Goal: Find specific page/section: Find specific page/section

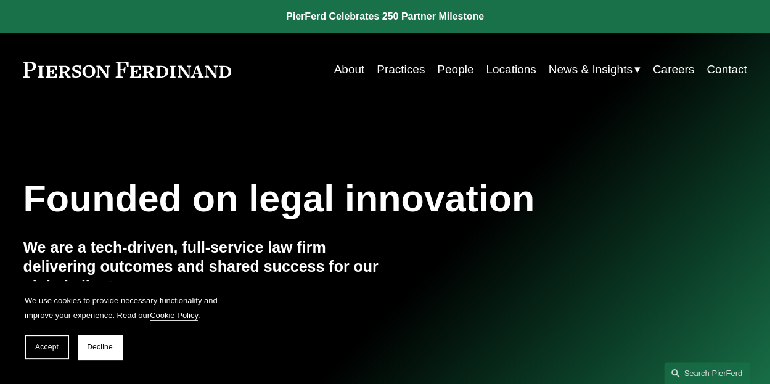
click at [382, 66] on link "Practices" at bounding box center [401, 69] width 48 height 23
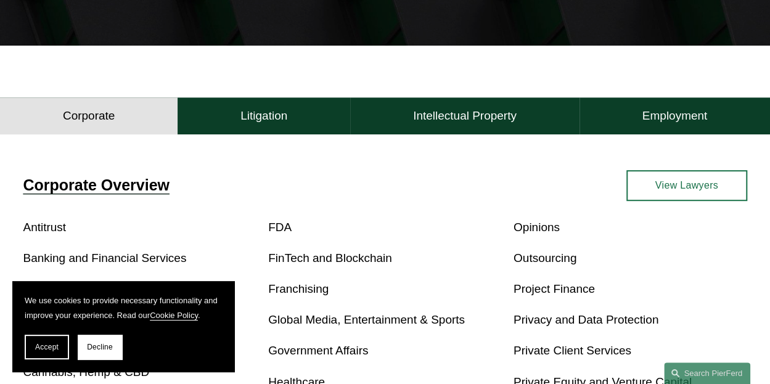
scroll to position [247, 0]
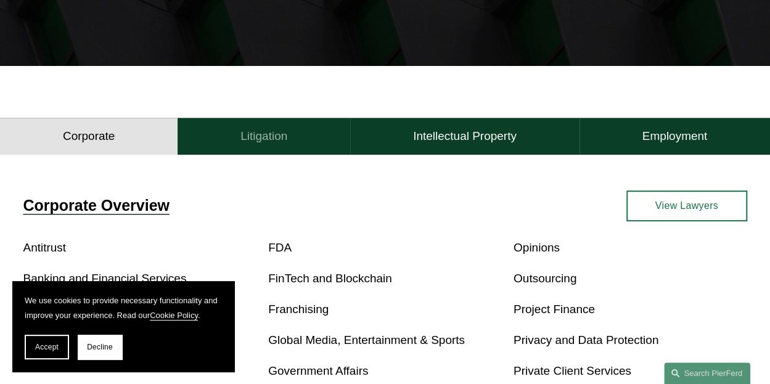
click at [259, 137] on h4 "Litigation" at bounding box center [264, 136] width 47 height 15
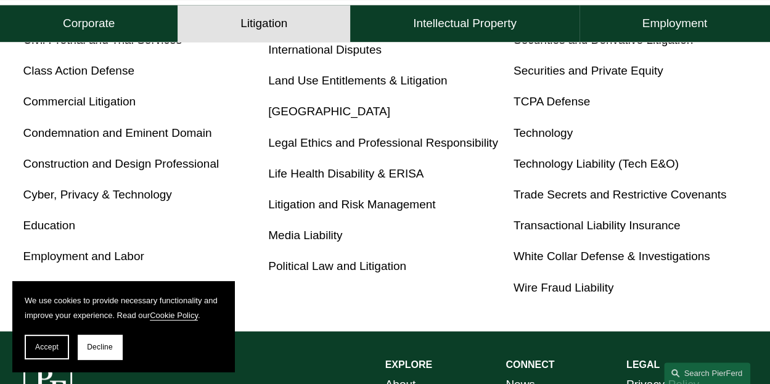
scroll to position [663, 0]
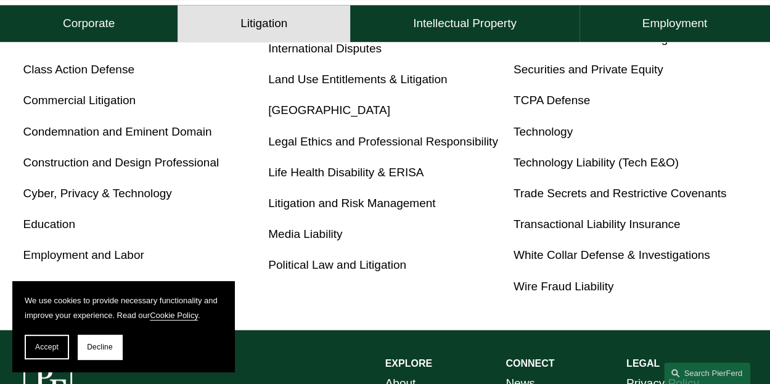
click at [90, 198] on link "Cyber, Privacy & Technology" at bounding box center [97, 193] width 149 height 13
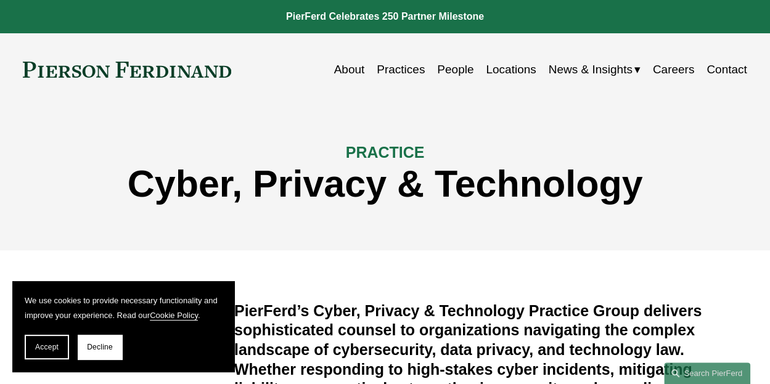
drag, startPoint x: 102, startPoint y: 346, endPoint x: 108, endPoint y: 347, distance: 6.3
click at [102, 346] on span "Decline" at bounding box center [100, 347] width 26 height 9
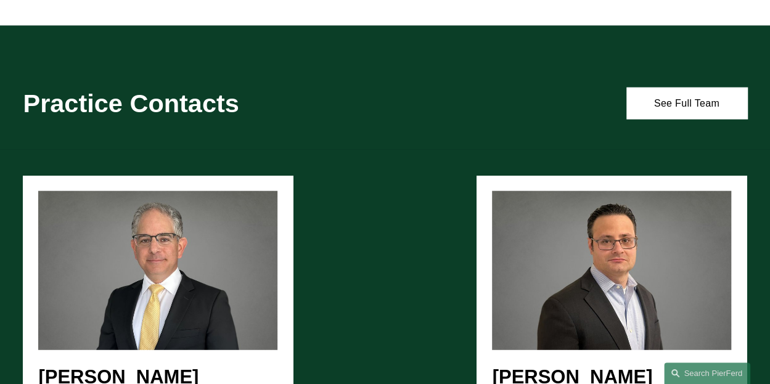
scroll to position [1397, 0]
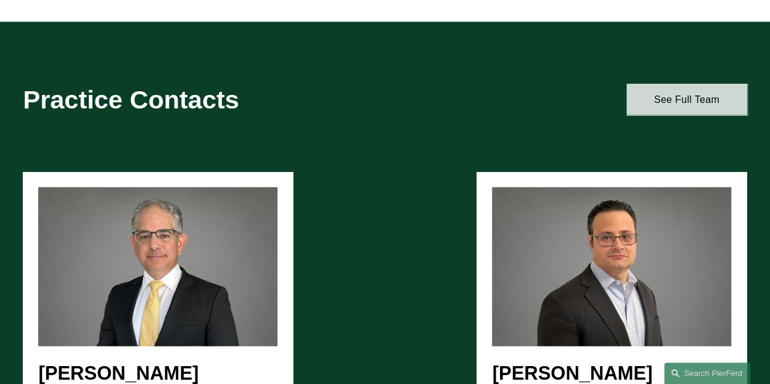
click at [688, 115] on link "See Full Team" at bounding box center [687, 99] width 121 height 31
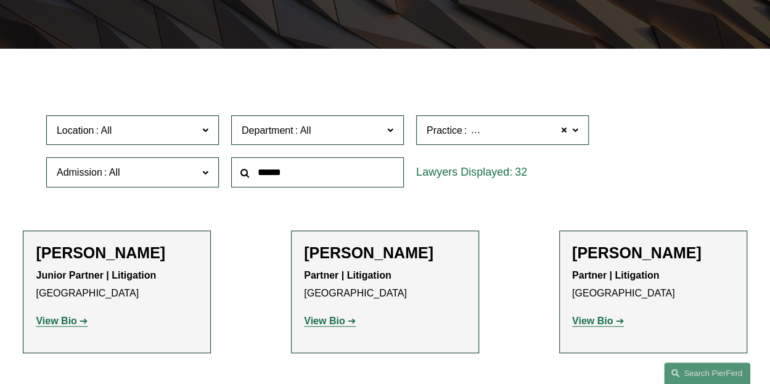
scroll to position [261, 0]
